Goal: Transaction & Acquisition: Purchase product/service

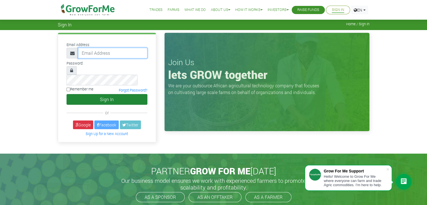
type input "linda@growforme.com"
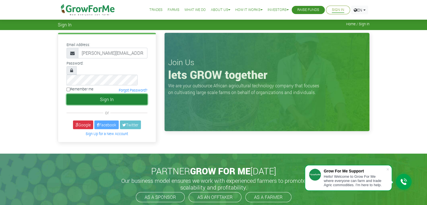
click at [117, 94] on button "Sign In" at bounding box center [107, 99] width 81 height 11
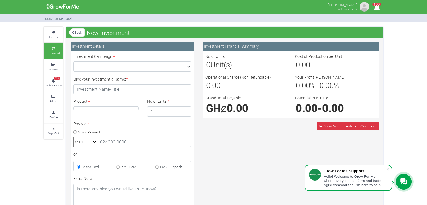
click at [70, 32] on link "Back" at bounding box center [77, 32] width 16 height 9
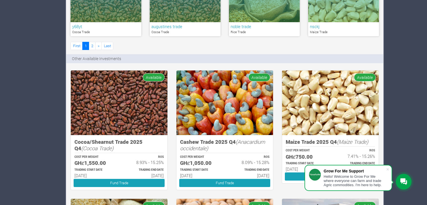
scroll to position [405, 0]
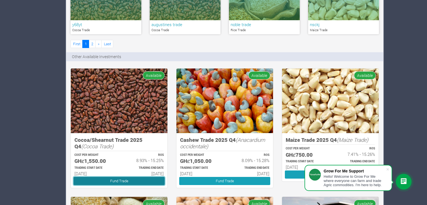
click at [142, 181] on link "Fund Trade" at bounding box center [119, 181] width 91 height 8
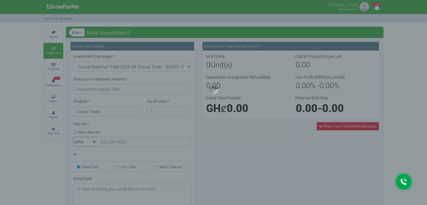
type input "1"
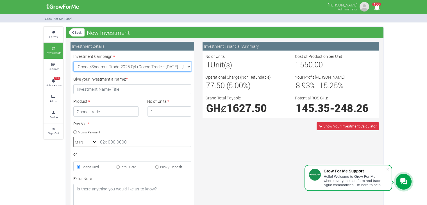
click at [188, 68] on select "Cocoa/Shearnut Trade 2025 Q4 (Cocoa Trade :: 01st Oct 2025 - 31st Mar 2026) Mai…" at bounding box center [132, 67] width 118 height 10
select select "43"
click at [73, 62] on select "Cocoa/Shearnut Trade 2025 Q4 (Cocoa Trade :: 01st Oct 2025 - 31st Mar 2026) Mai…" at bounding box center [132, 67] width 118 height 10
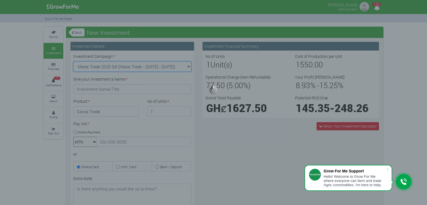
type input "1"
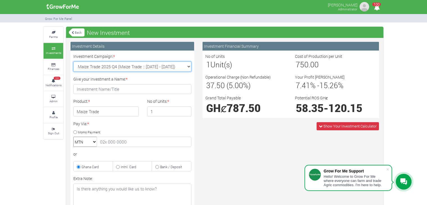
click at [185, 66] on select "Cocoa/Shearnut Trade 2025 Q4 (Cocoa Trade :: 01st Oct 2025 - 31st Mar 2026) Mai…" at bounding box center [132, 67] width 118 height 10
select select "45"
click at [73, 62] on select "Cocoa/Shearnut Trade 2025 Q4 (Cocoa Trade :: 01st Oct 2025 - 31st Mar 2026) Mai…" at bounding box center [132, 67] width 118 height 10
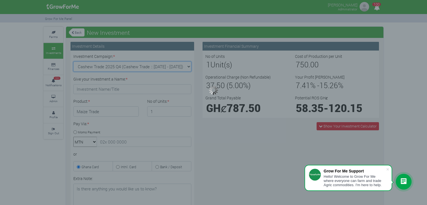
type input "1"
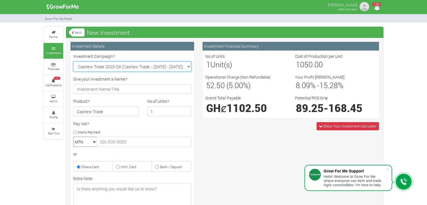
click at [183, 65] on select "Cocoa/Shearnut Trade 2025 Q4 (Cocoa Trade :: 01st Oct 2025 - 31st Mar 2026) Mai…" at bounding box center [132, 67] width 118 height 10
select select "43"
click at [73, 62] on select "Cocoa/Shearnut Trade 2025 Q4 (Cocoa Trade :: 01st Oct 2025 - 31st Mar 2026) Mai…" at bounding box center [132, 67] width 118 height 10
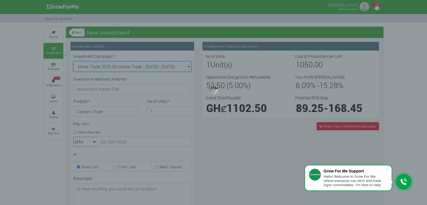
type input "1"
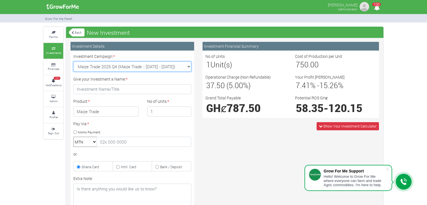
click at [187, 67] on select "Cocoa/Shearnut Trade 2025 Q4 (Cocoa Trade :: 01st Oct 2025 - 31st Mar 2026) Mai…" at bounding box center [132, 67] width 118 height 10
select select "45"
click at [73, 62] on select "Cocoa/Shearnut Trade 2025 Q4 (Cocoa Trade :: 01st Oct 2025 - 31st Mar 2026) Mai…" at bounding box center [132, 67] width 118 height 10
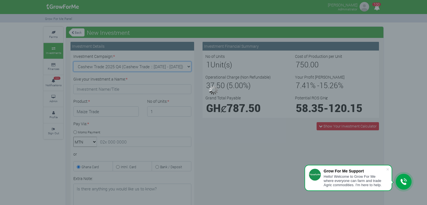
type input "1"
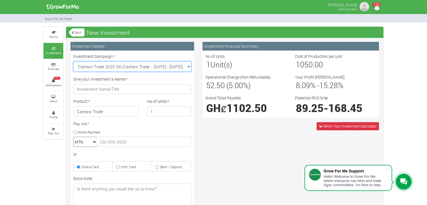
click at [188, 66] on select "Cocoa/Shearnut Trade 2025 Q4 (Cocoa Trade :: 01st Oct 2025 - 31st Mar 2026) Mai…" at bounding box center [132, 67] width 118 height 10
select select "44"
click at [73, 62] on select "Cocoa/Shearnut Trade 2025 Q4 (Cocoa Trade :: 01st Oct 2025 - 31st Mar 2026) Mai…" at bounding box center [132, 67] width 118 height 10
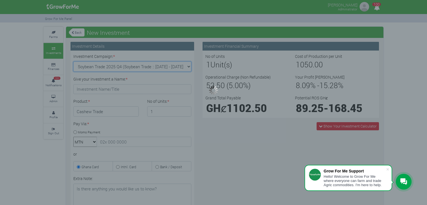
type input "1"
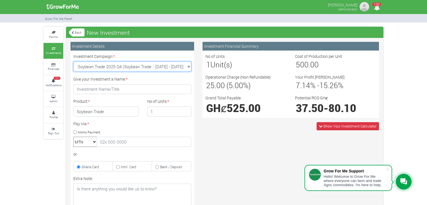
click at [183, 69] on select "Cocoa/Shearnut Trade 2025 Q4 (Cocoa Trade :: 01st Oct 2025 - 31st Mar 2026) Mai…" at bounding box center [132, 67] width 118 height 10
select select "46"
click at [73, 62] on select "Cocoa/Shearnut Trade 2025 Q4 (Cocoa Trade :: 01st Oct 2025 - 31st Mar 2026) Mai…" at bounding box center [132, 67] width 118 height 10
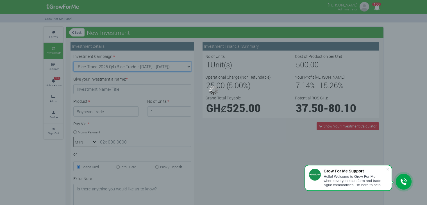
type input "1"
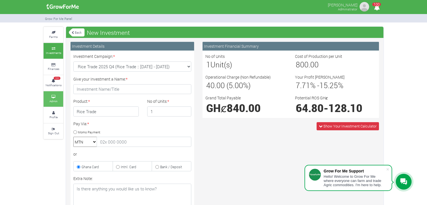
click at [53, 97] on icon at bounding box center [53, 96] width 17 height 3
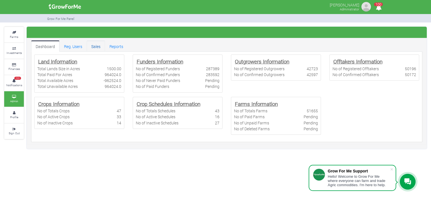
click at [91, 44] on link "Sales" at bounding box center [96, 45] width 18 height 11
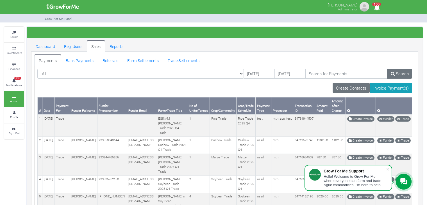
click at [53, 67] on div "All All Farm | Cabbage I_2021 - (Cabbage) # 1" at bounding box center [224, 156] width 381 height 181
click at [177, 59] on link "Trade Settlements" at bounding box center [183, 59] width 41 height 11
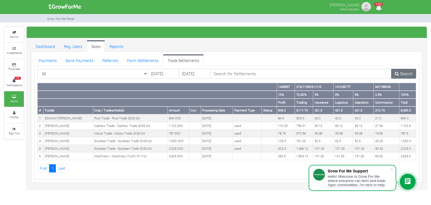
click at [184, 81] on div "All All" at bounding box center [227, 76] width 388 height 14
click at [15, 51] on small "Investments" at bounding box center [13, 53] width 15 height 4
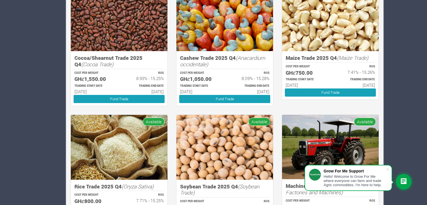
scroll to position [488, 0]
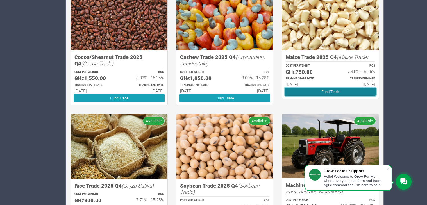
click at [321, 92] on link "Fund Trade" at bounding box center [330, 92] width 91 height 8
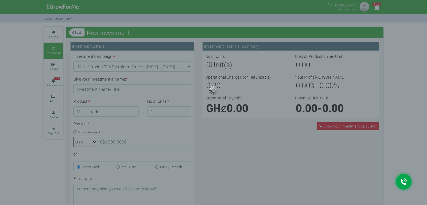
type input "1"
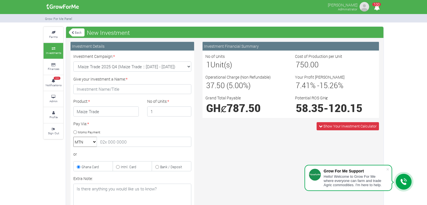
click at [215, 157] on div "Investment Financial Summary No of Units 1 Unit(s) Cost of Production per Unit …" at bounding box center [290, 161] width 185 height 239
